Goal: Book appointment/travel/reservation: Book appointment/travel/reservation

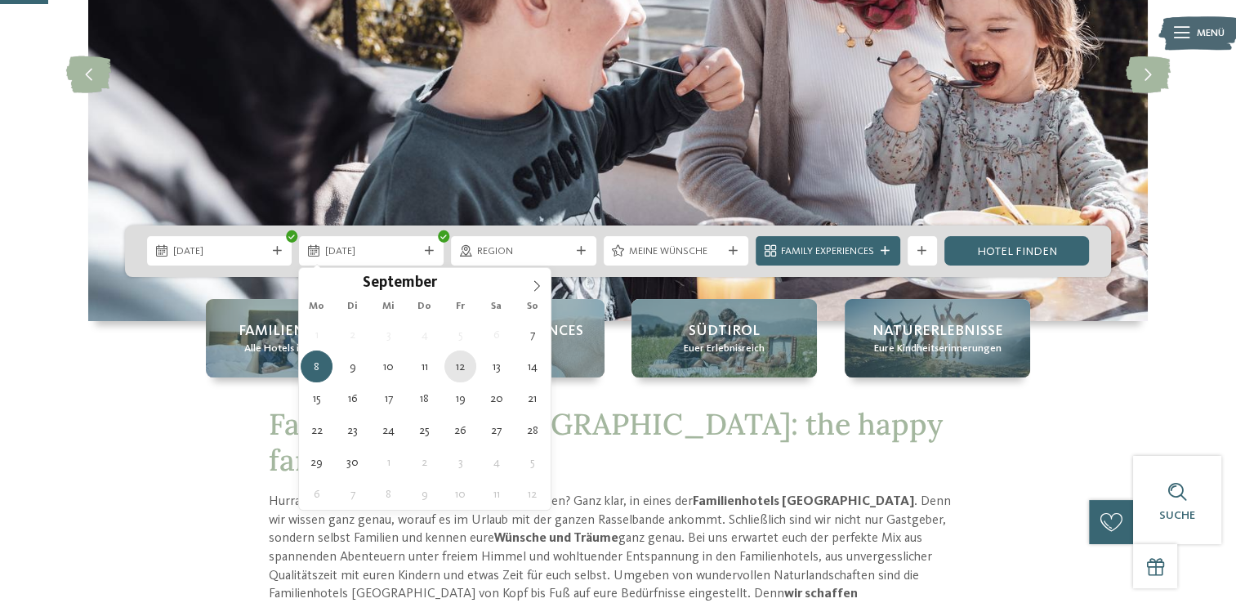
type div "[DATE]"
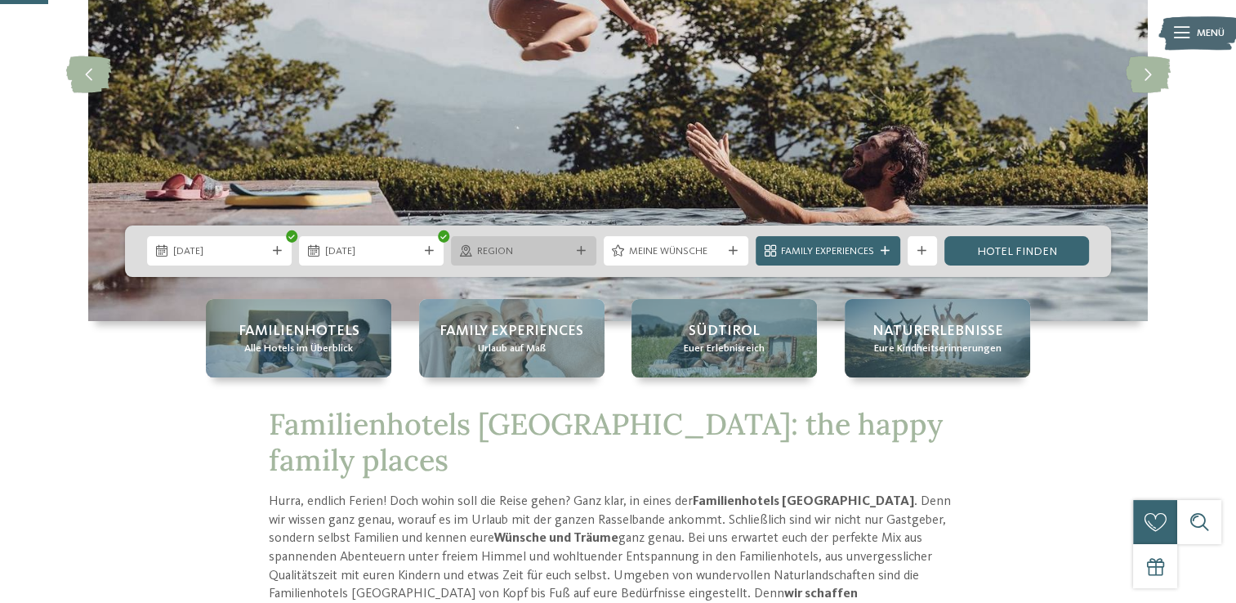
click at [560, 248] on span "Region" at bounding box center [523, 251] width 93 height 15
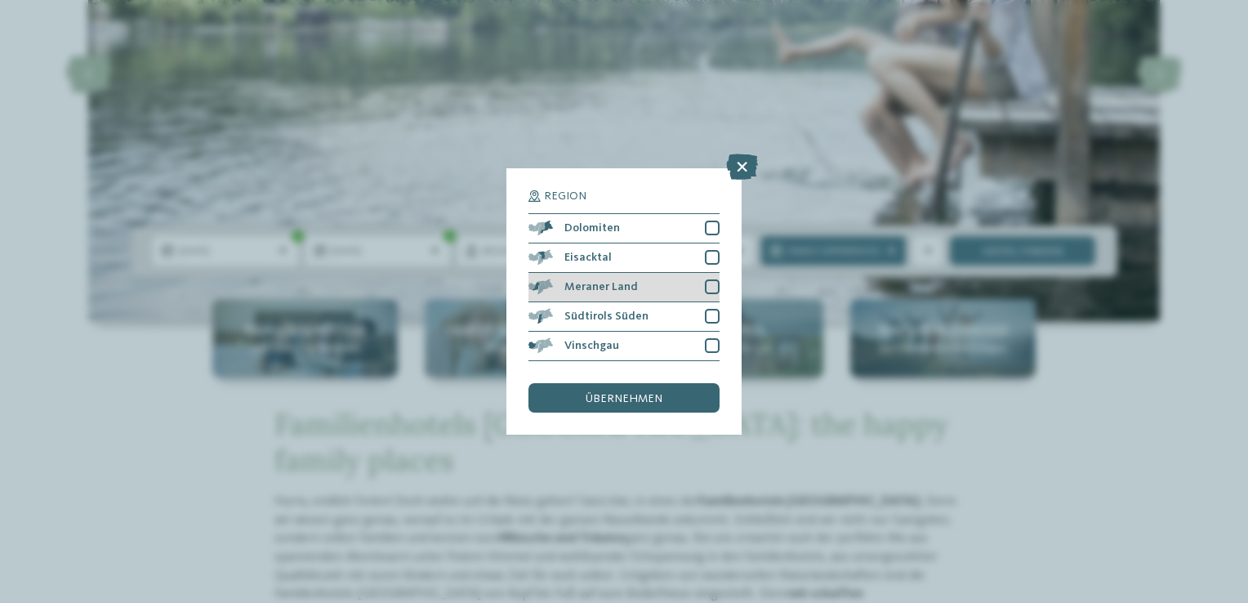
click at [708, 287] on div at bounding box center [712, 286] width 15 height 15
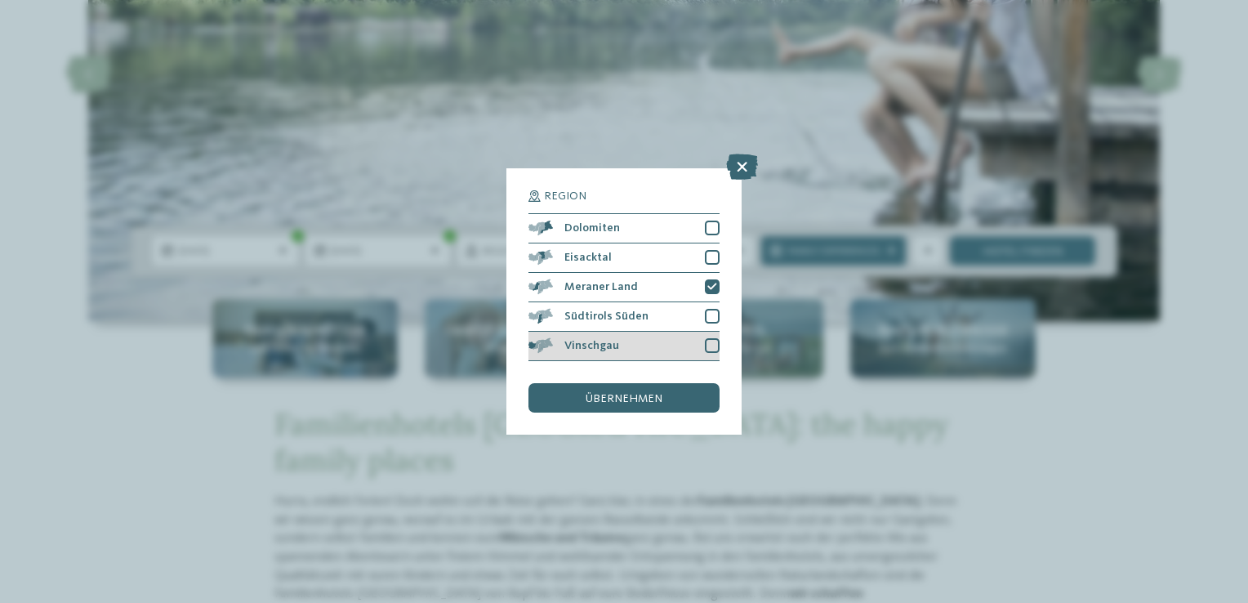
click at [706, 346] on div at bounding box center [712, 345] width 15 height 15
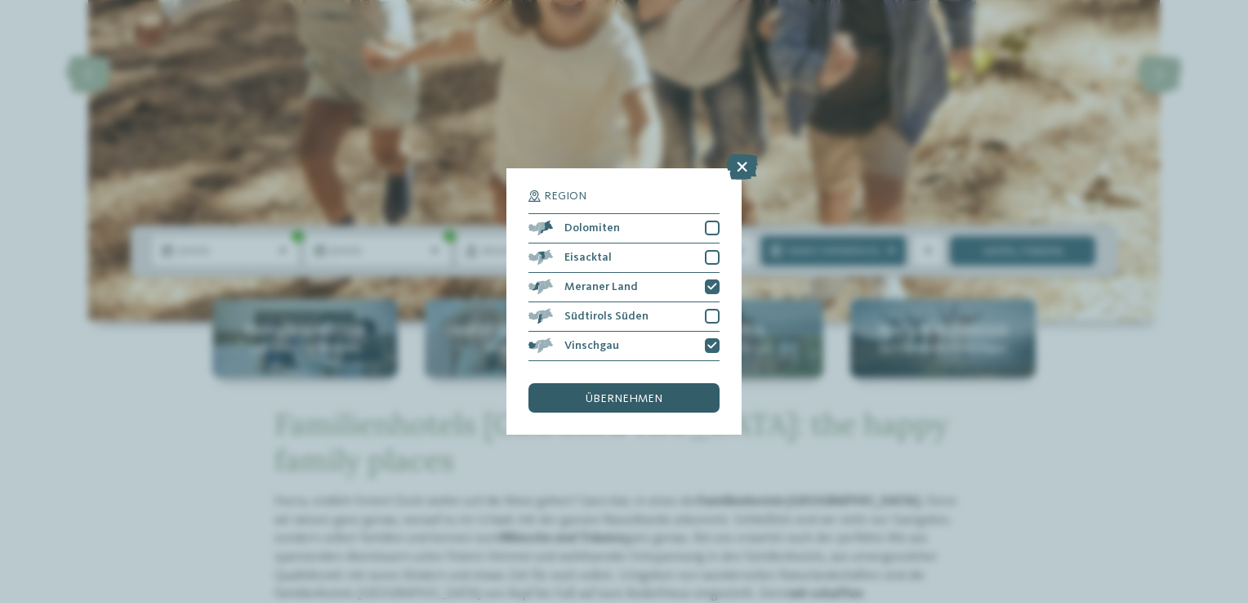
click at [660, 395] on span "übernehmen" at bounding box center [624, 398] width 77 height 11
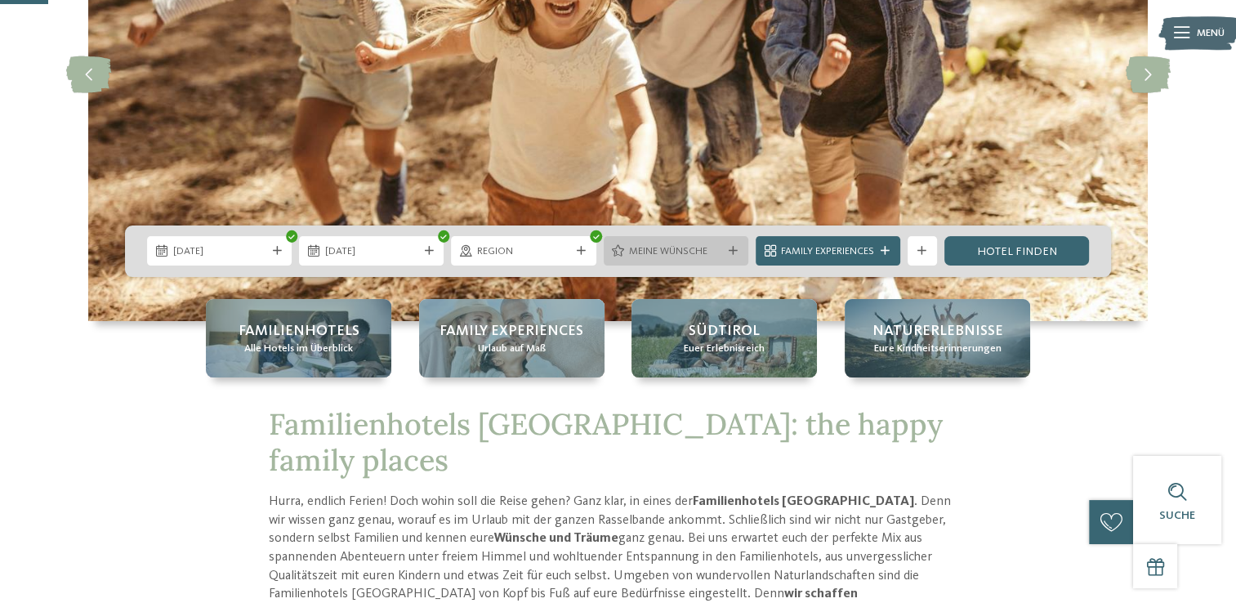
click at [735, 257] on div "Meine Wünsche" at bounding box center [676, 250] width 145 height 29
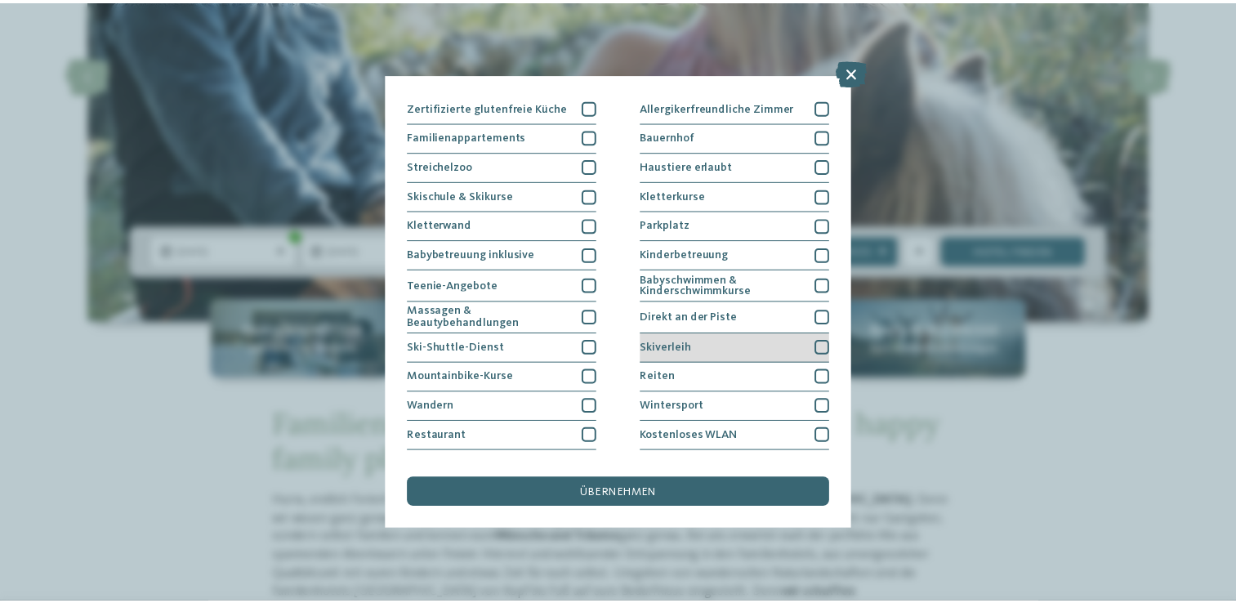
scroll to position [167, 0]
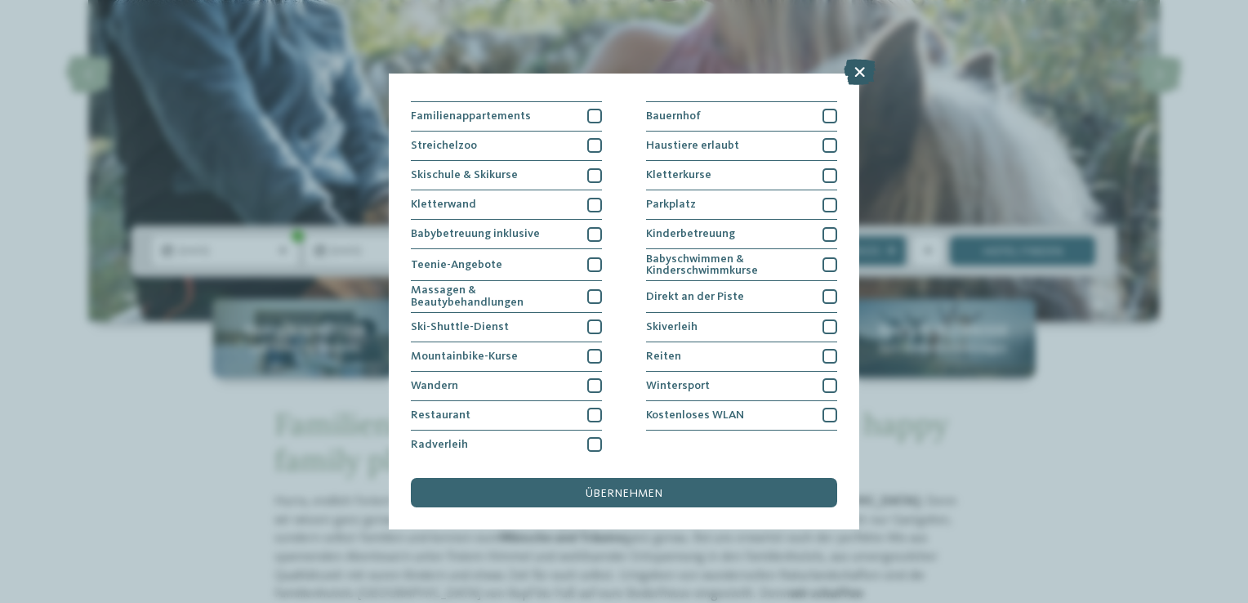
click at [844, 66] on icon at bounding box center [860, 72] width 32 height 26
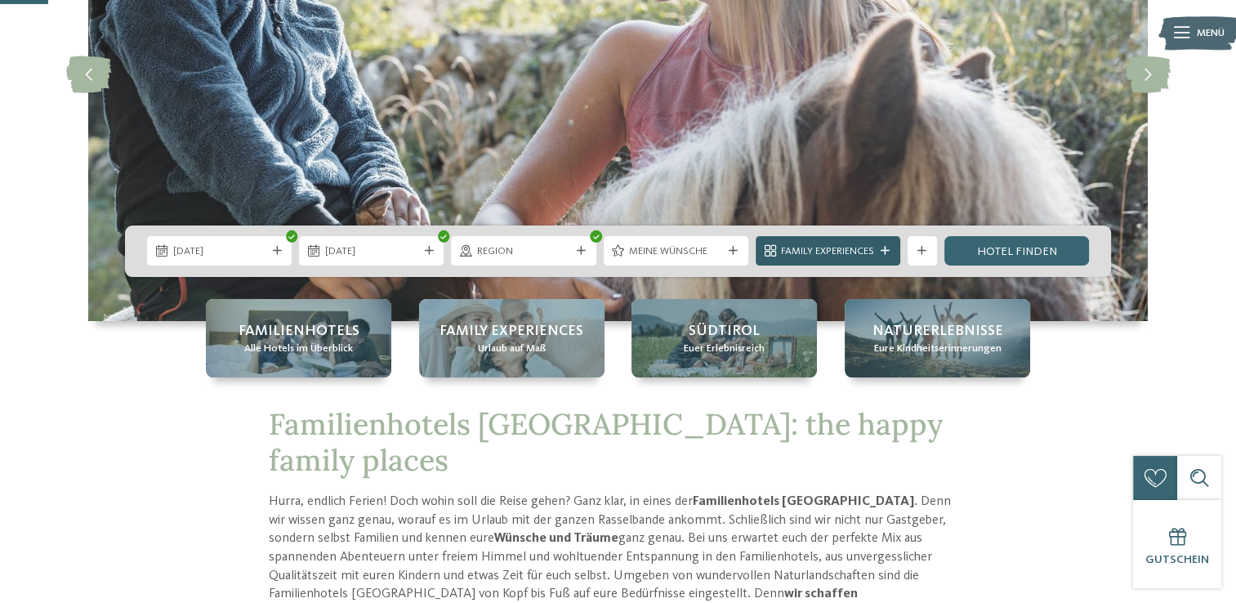
click at [837, 252] on span "Family Experiences" at bounding box center [827, 251] width 93 height 15
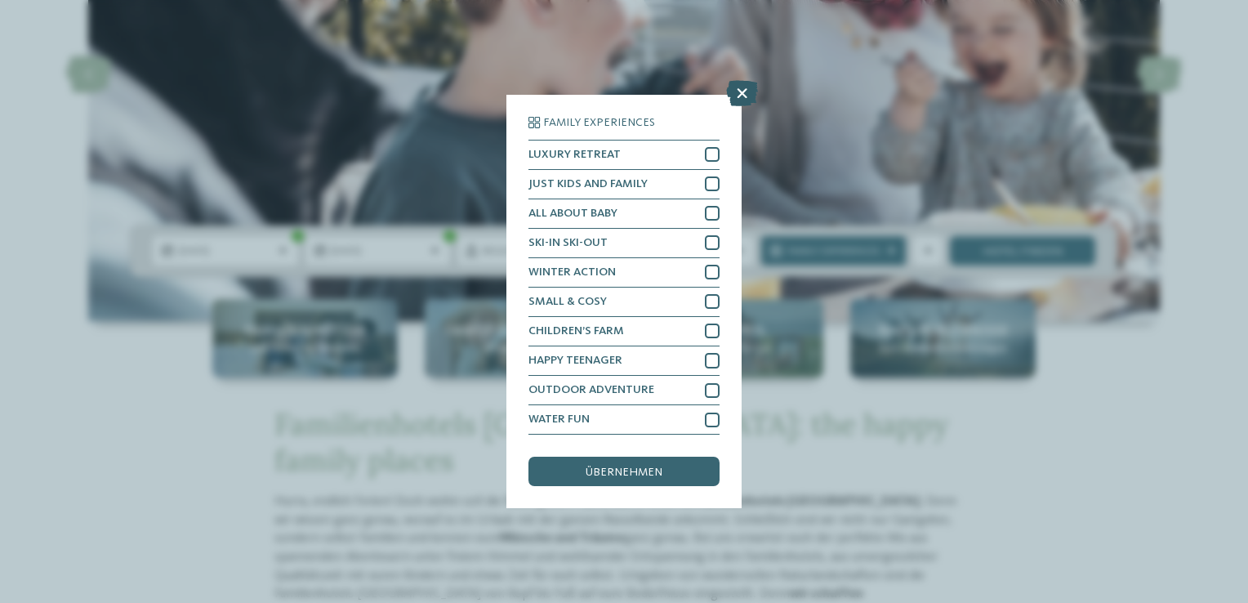
click at [742, 93] on icon at bounding box center [742, 93] width 32 height 26
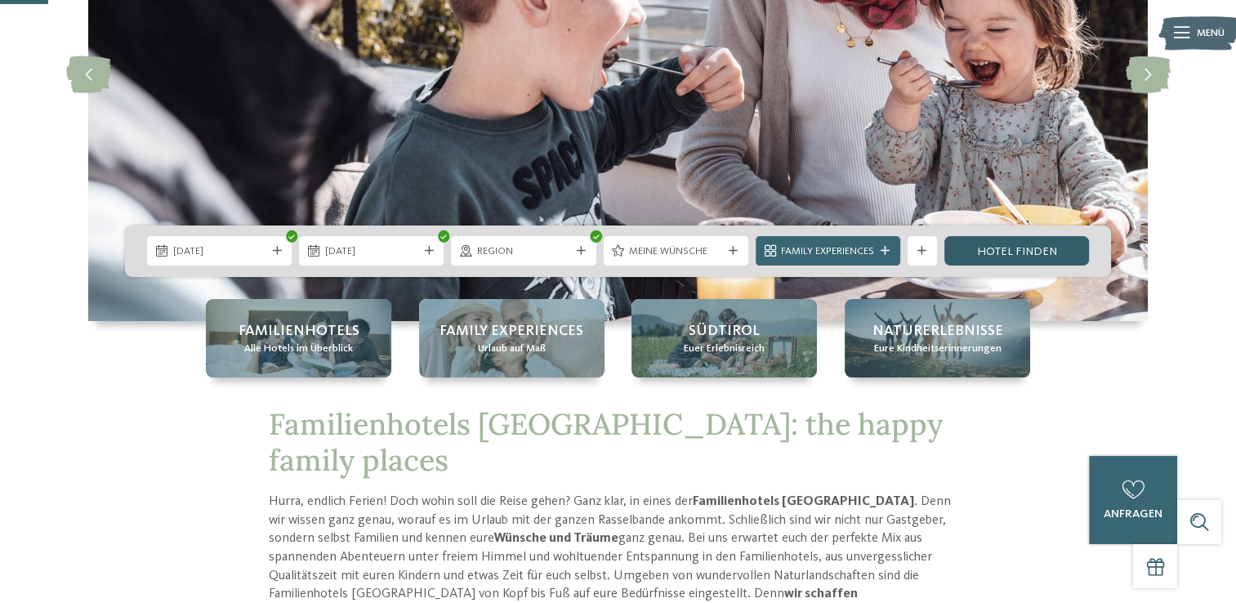
click at [977, 254] on link "Hotel finden" at bounding box center [1016, 250] width 145 height 29
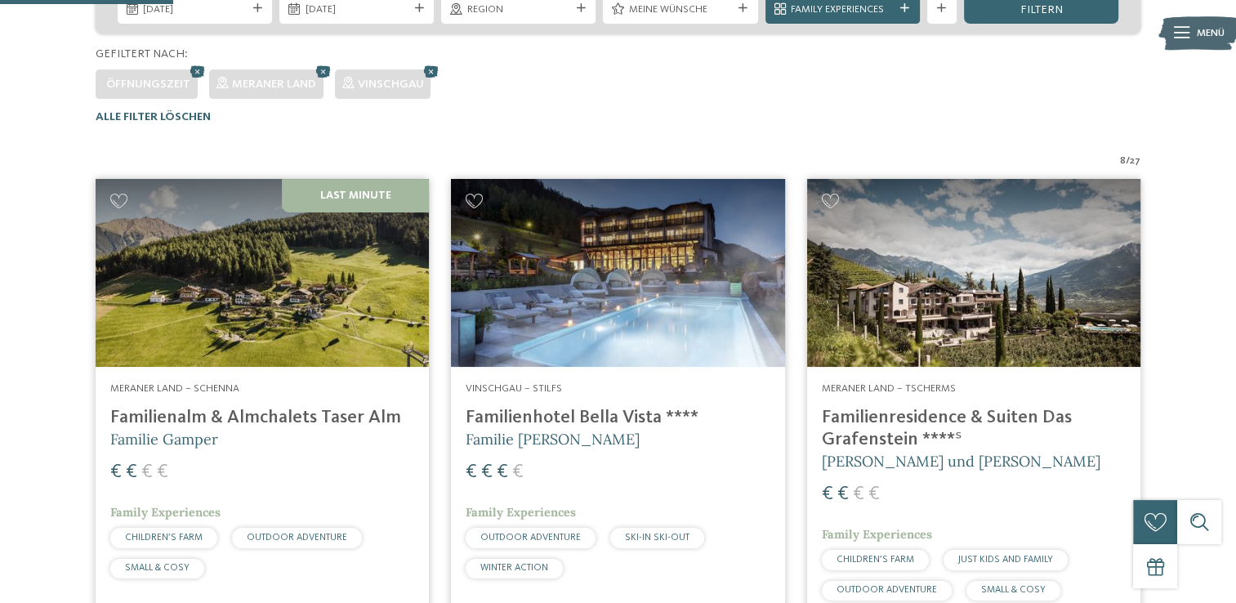
scroll to position [310, 0]
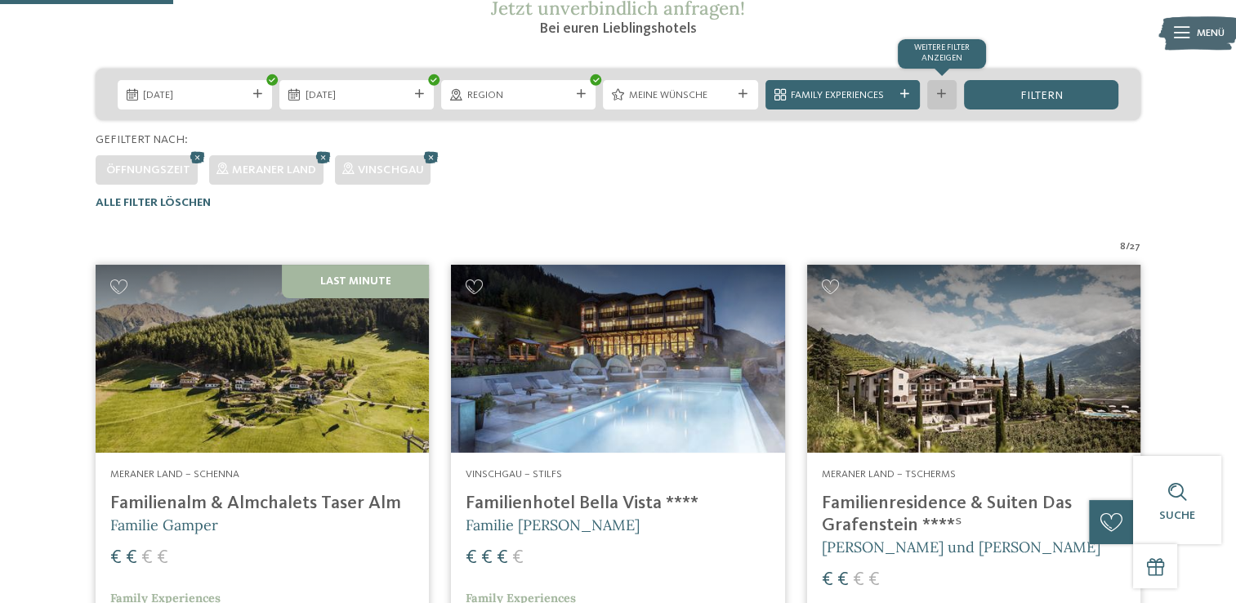
click at [937, 90] on icon at bounding box center [941, 94] width 9 height 9
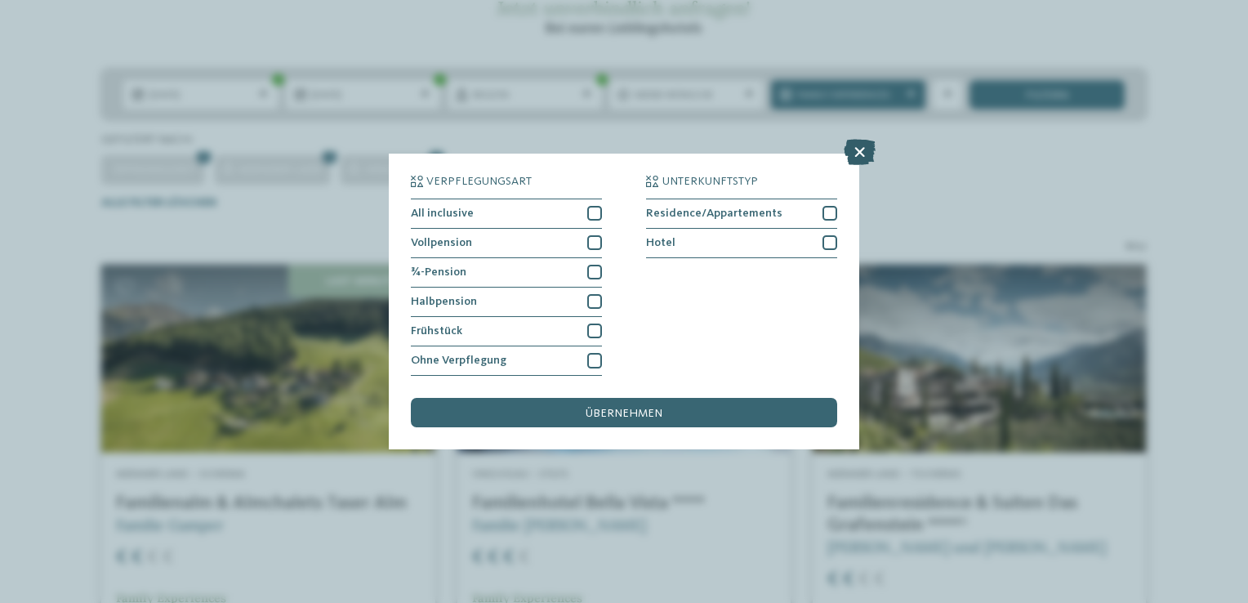
click at [858, 152] on icon at bounding box center [860, 152] width 32 height 26
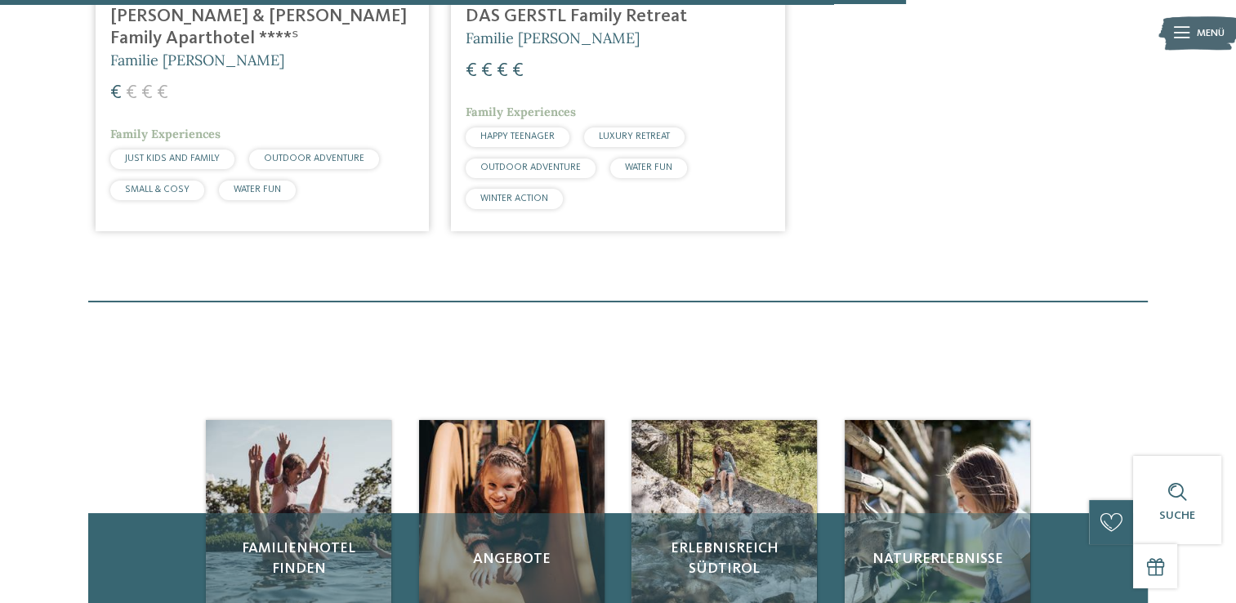
scroll to position [1617, 0]
